Goal: Transaction & Acquisition: Download file/media

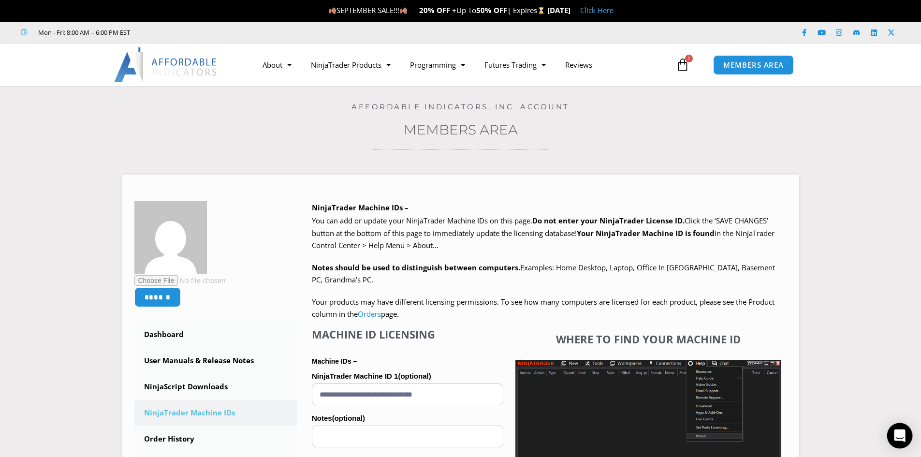
click at [899, 444] on div "Open Intercom Messenger" at bounding box center [900, 436] width 26 height 26
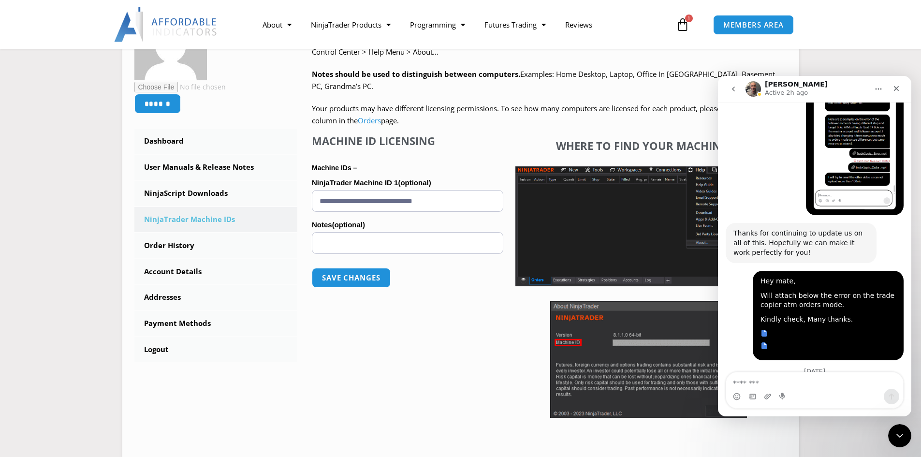
scroll to position [3949, 0]
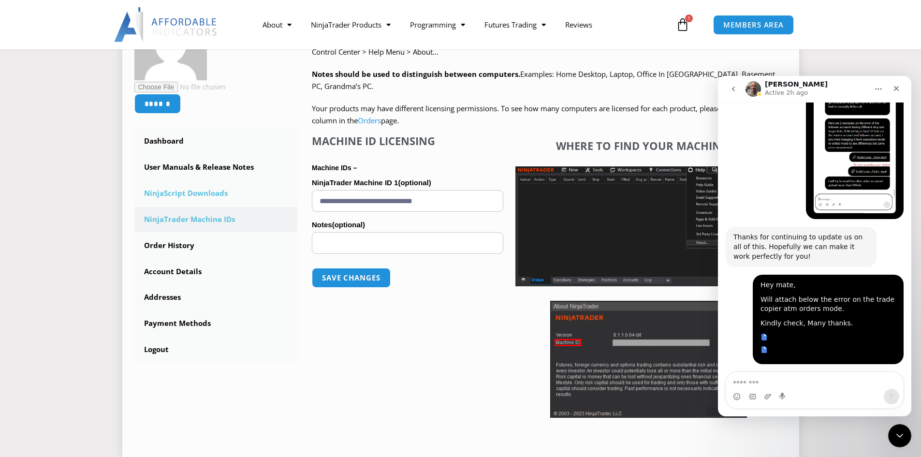
click at [199, 190] on link "NinjaScript Downloads" at bounding box center [215, 193] width 163 height 25
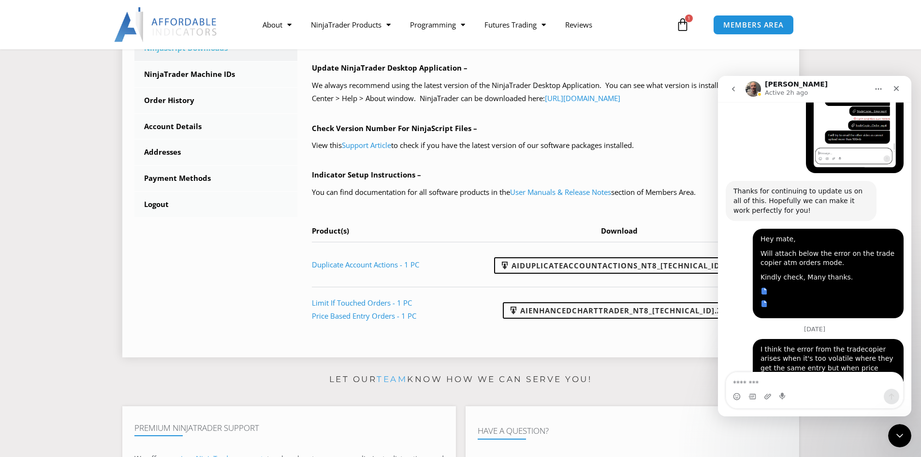
scroll to position [3998, 0]
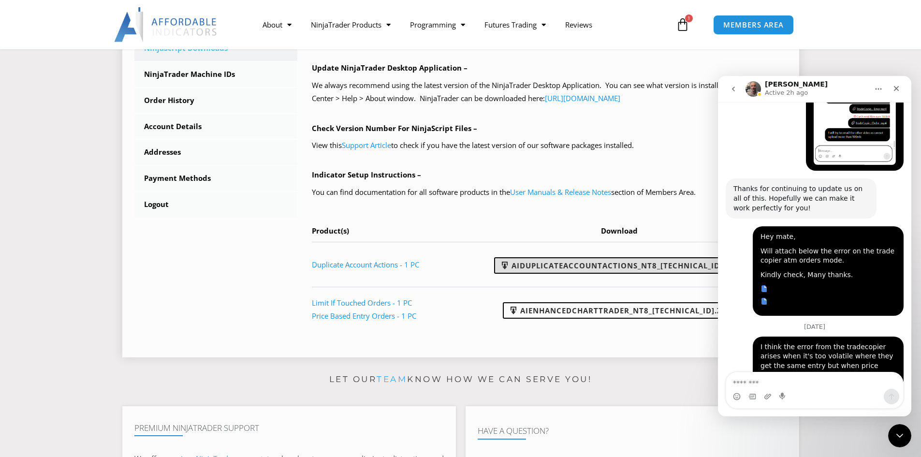
click at [568, 268] on link "AIDuplicateAccountActions_NT8_25.9.10.1.zip" at bounding box center [618, 265] width 249 height 16
click at [897, 88] on icon "Close" at bounding box center [896, 88] width 5 height 5
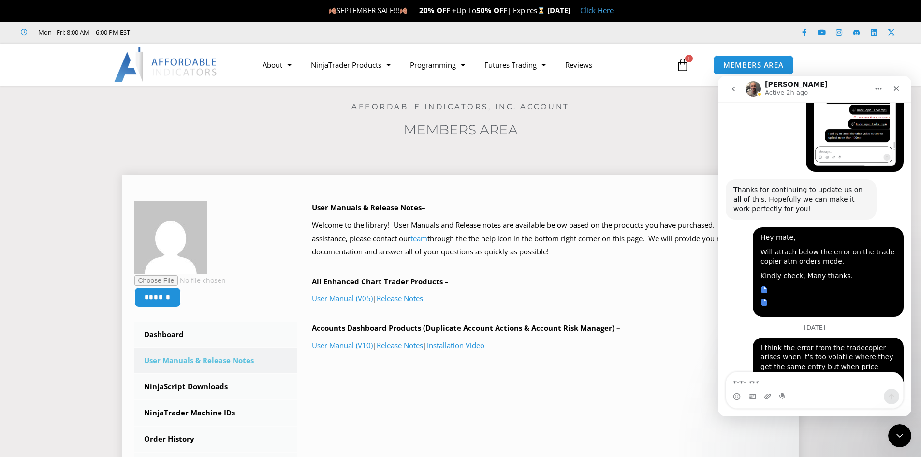
scroll to position [3998, 0]
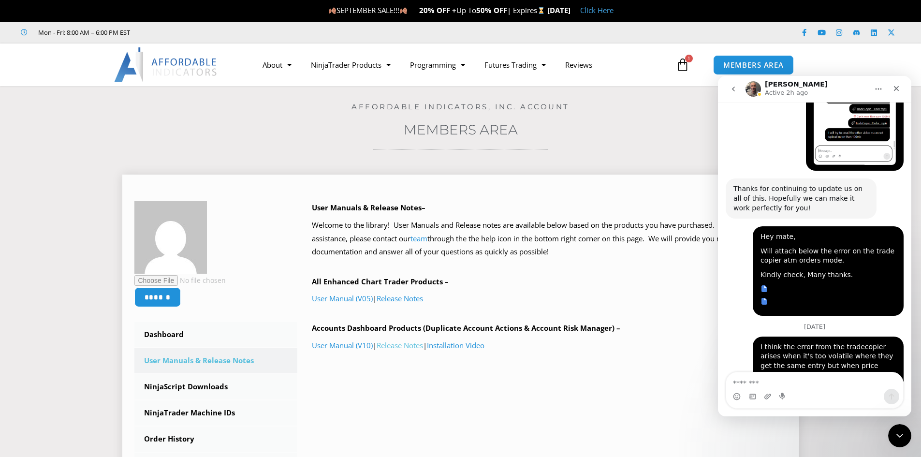
click at [413, 344] on link "Release Notes" at bounding box center [400, 345] width 46 height 10
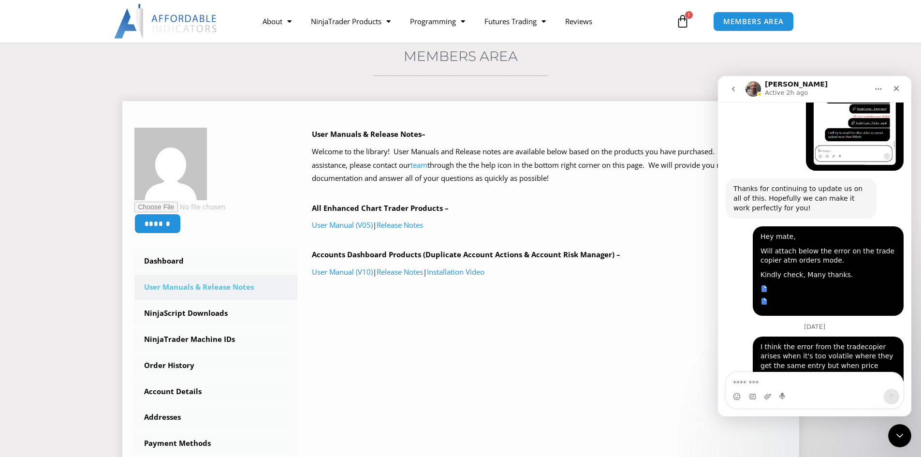
scroll to position [97, 0]
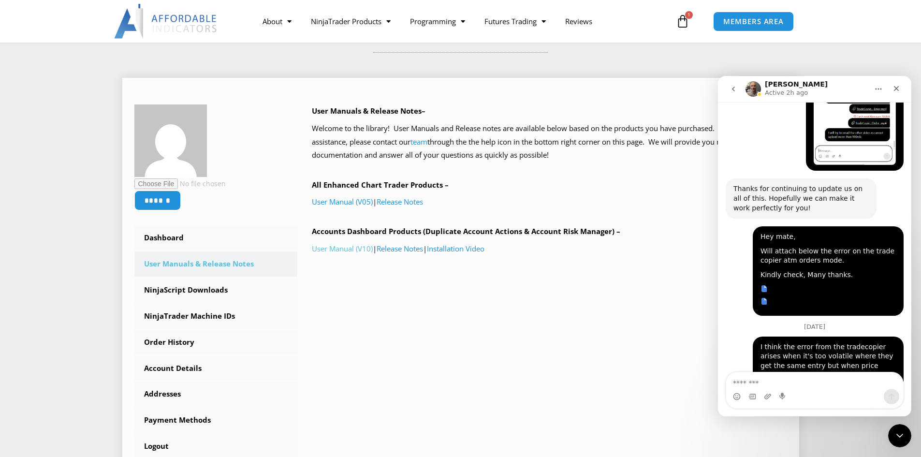
click at [346, 247] on link "User Manual (V10)" at bounding box center [342, 249] width 61 height 10
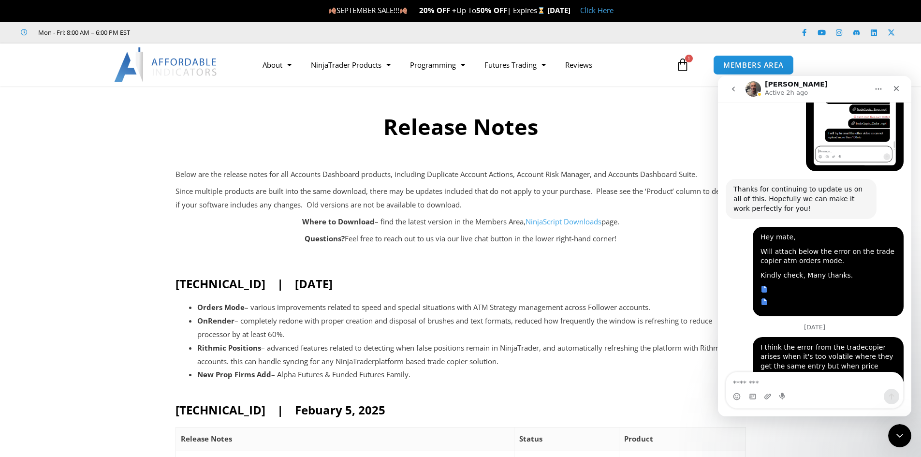
scroll to position [3998, 0]
click at [910, 435] on html at bounding box center [898, 434] width 23 height 23
click at [896, 440] on div "Close Intercom Messenger" at bounding box center [898, 434] width 23 height 23
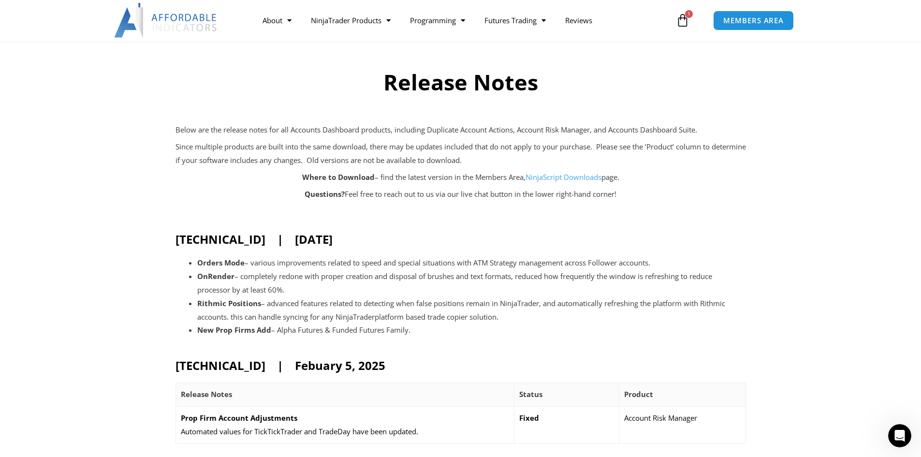
scroll to position [0, 0]
